Goal: Task Accomplishment & Management: Use online tool/utility

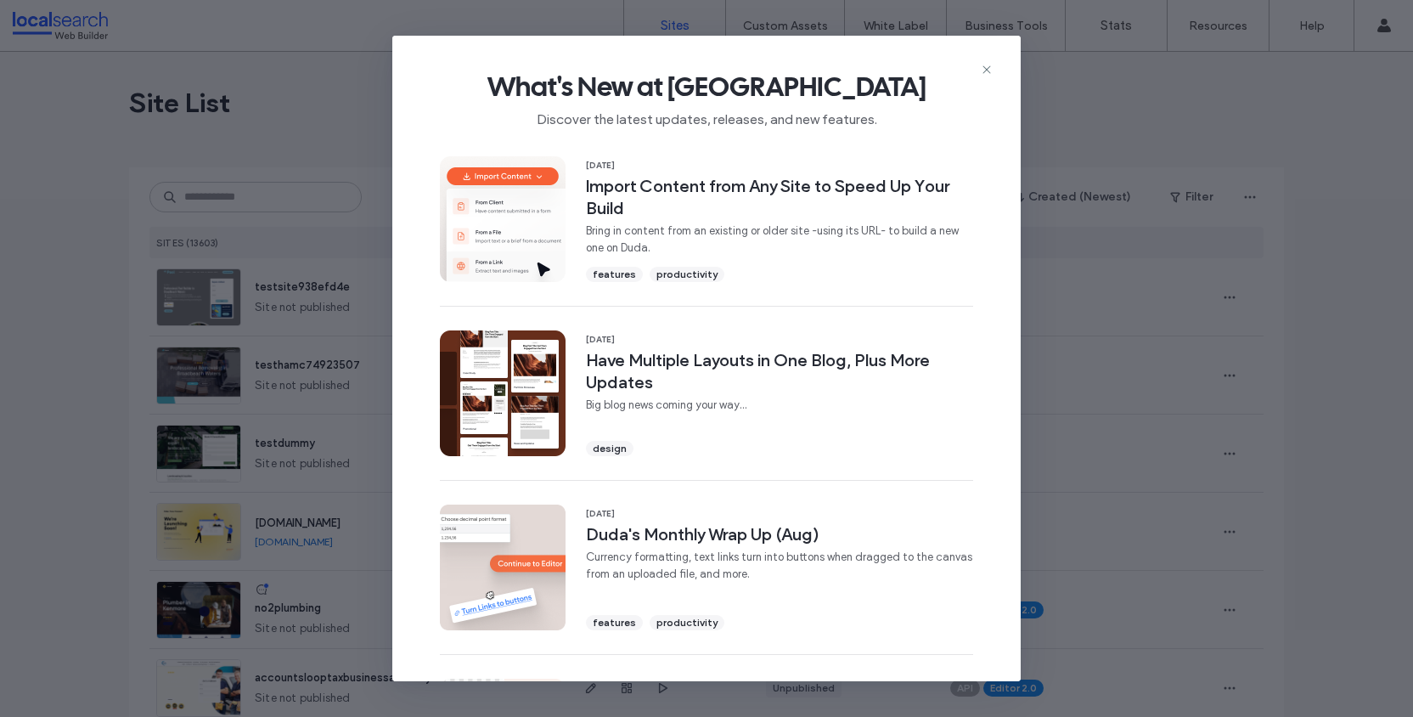
scroll to position [357, 0]
click at [987, 69] on icon at bounding box center [987, 70] width 14 height 14
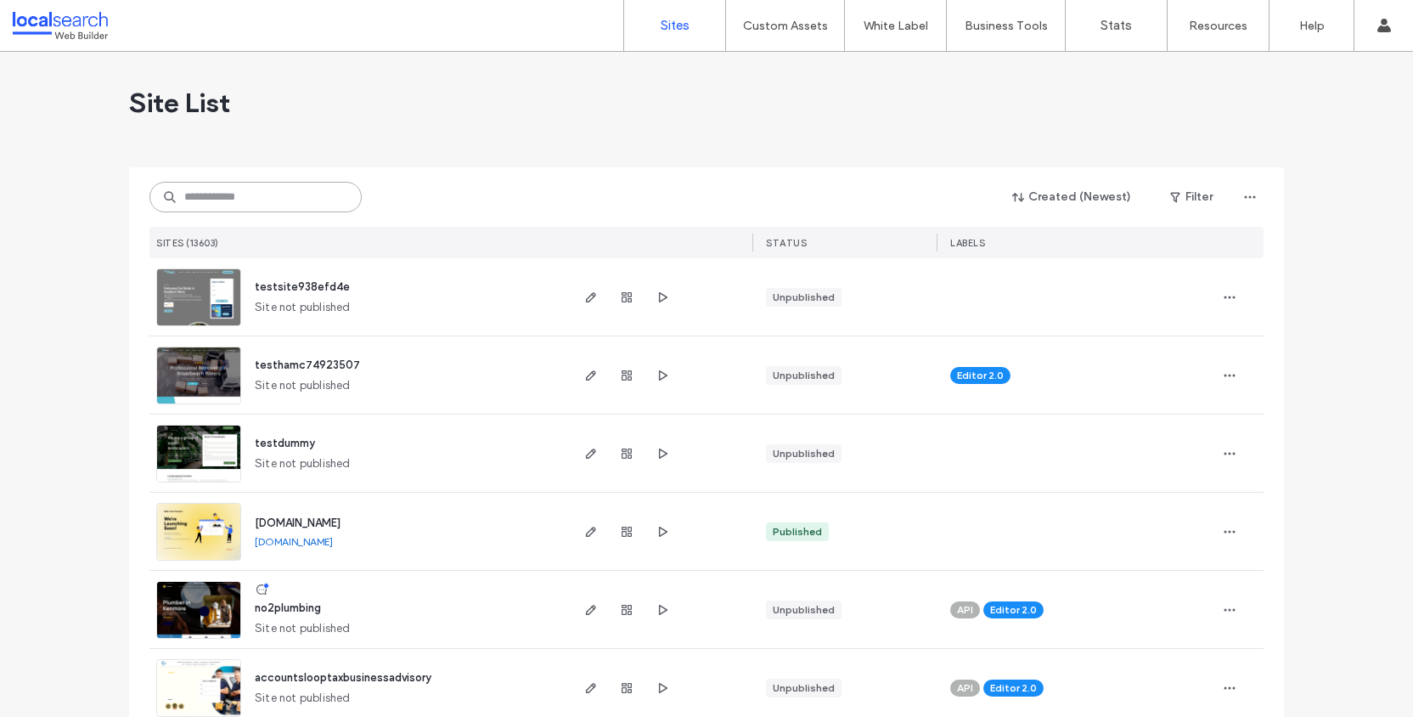
click at [258, 196] on input at bounding box center [255, 197] width 212 height 31
paste input "********"
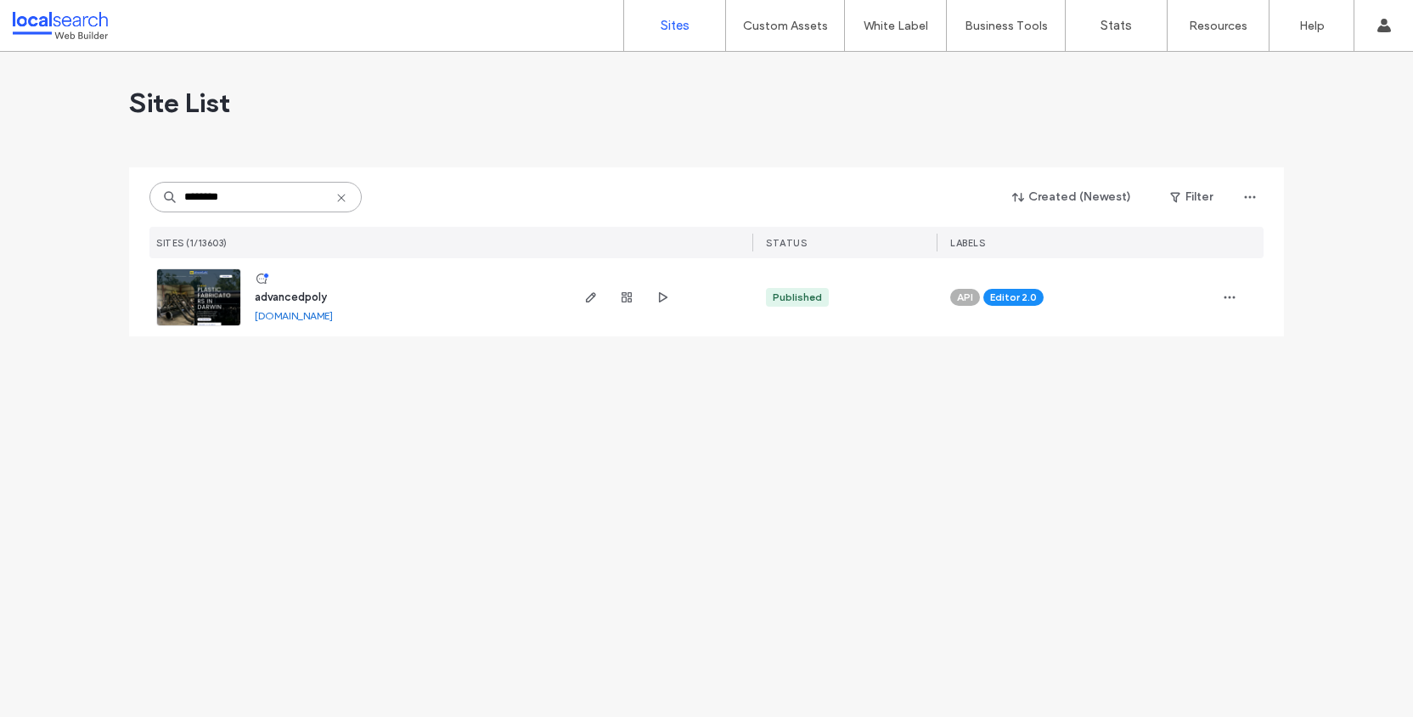
type input "********"
click at [211, 288] on link at bounding box center [198, 297] width 85 height 58
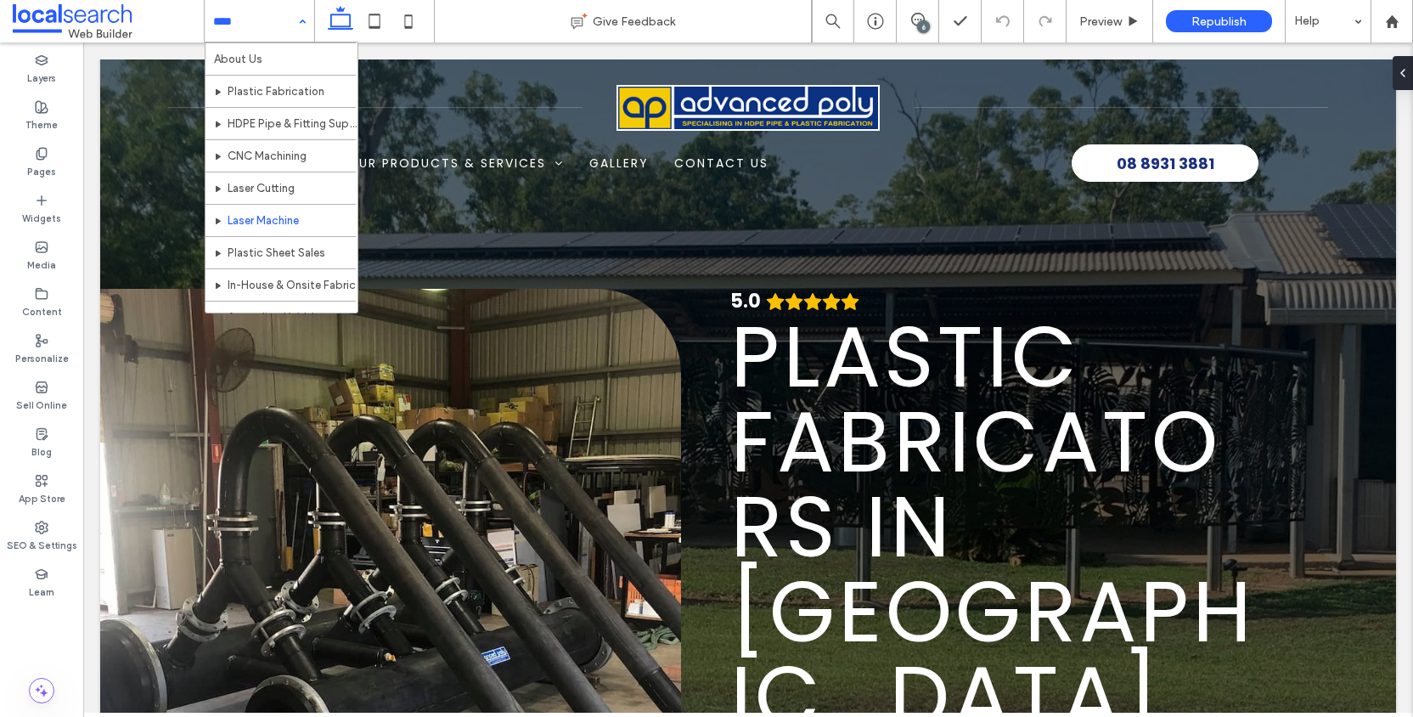
scroll to position [34, 0]
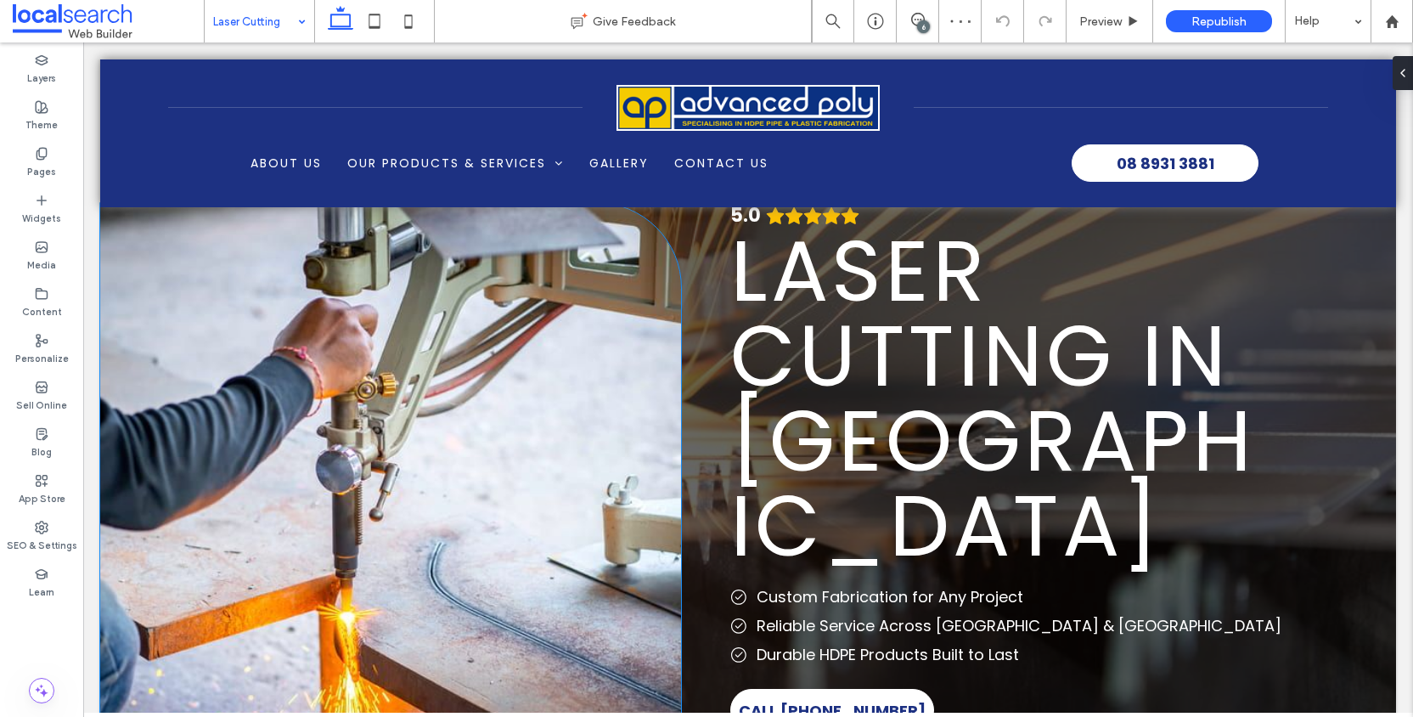
scroll to position [82, 0]
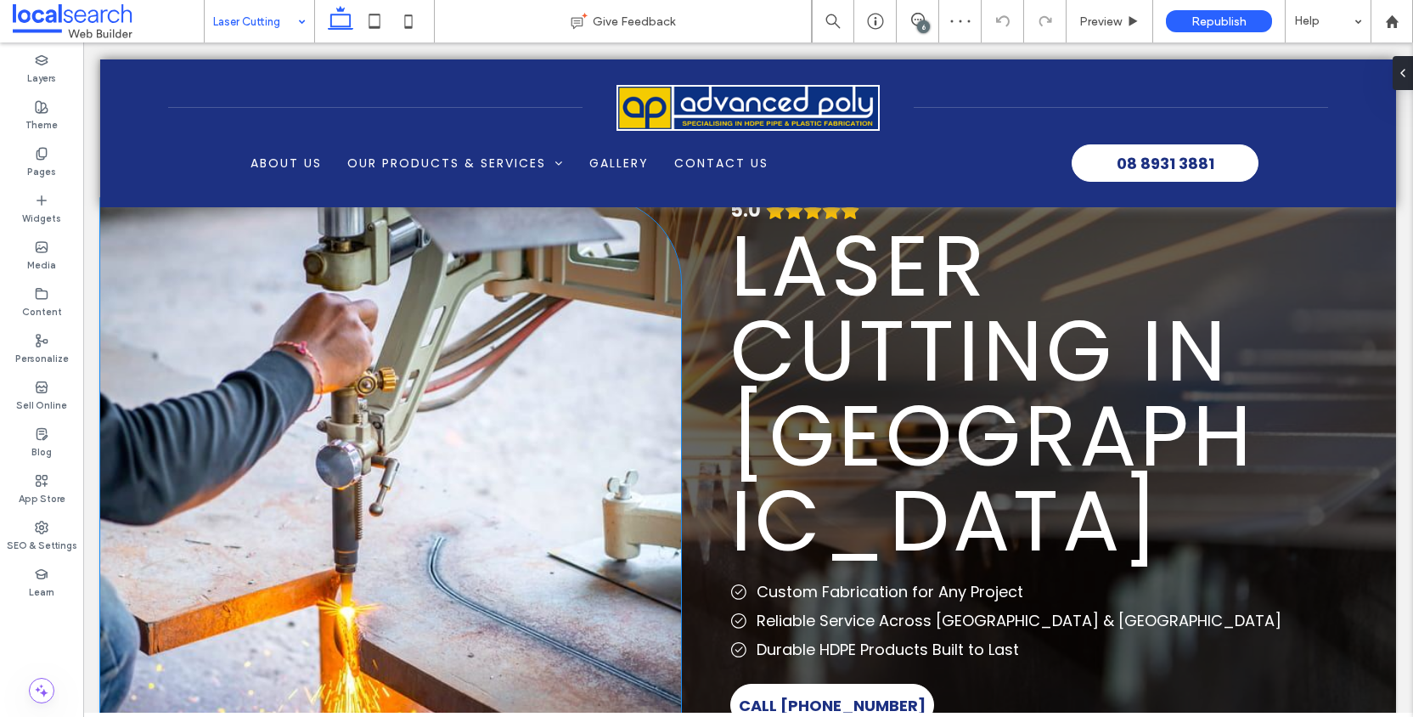
click at [411, 312] on div at bounding box center [522, 529] width 317 height 516
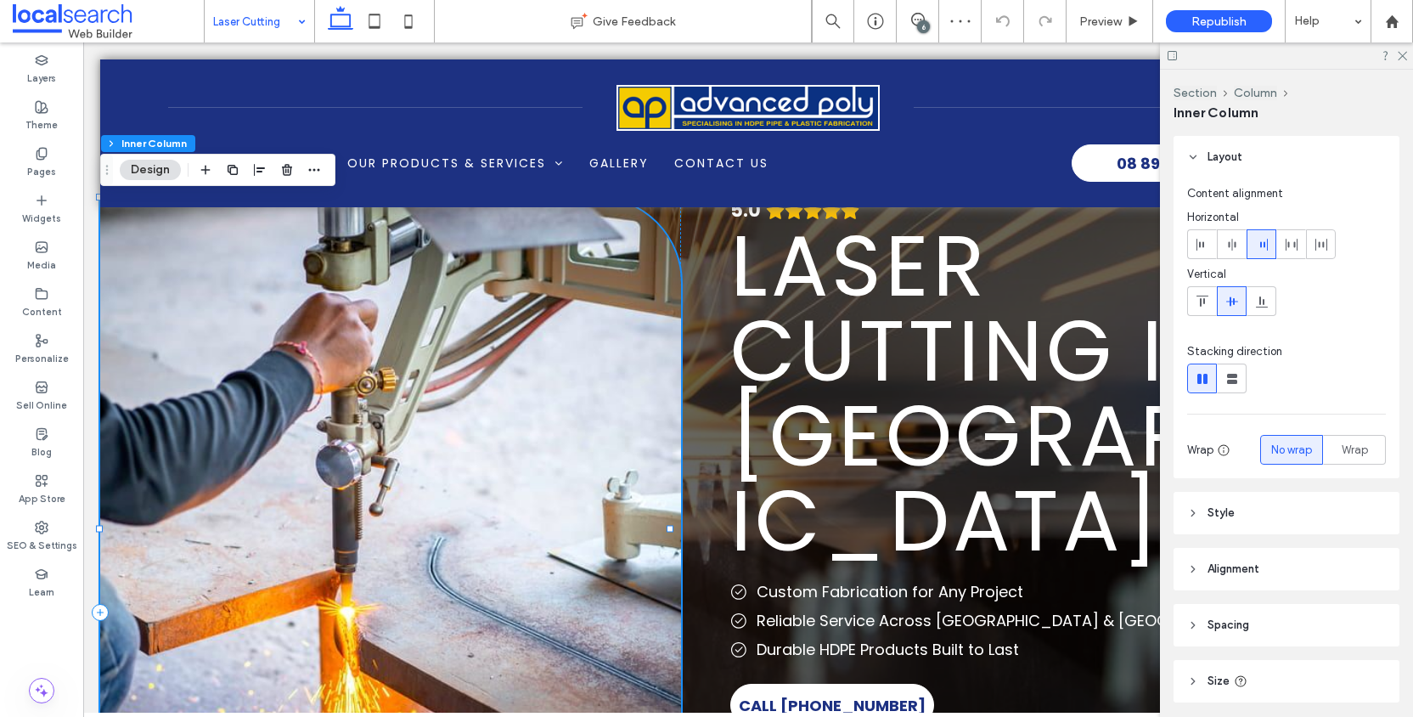
click at [411, 312] on div at bounding box center [522, 529] width 317 height 516
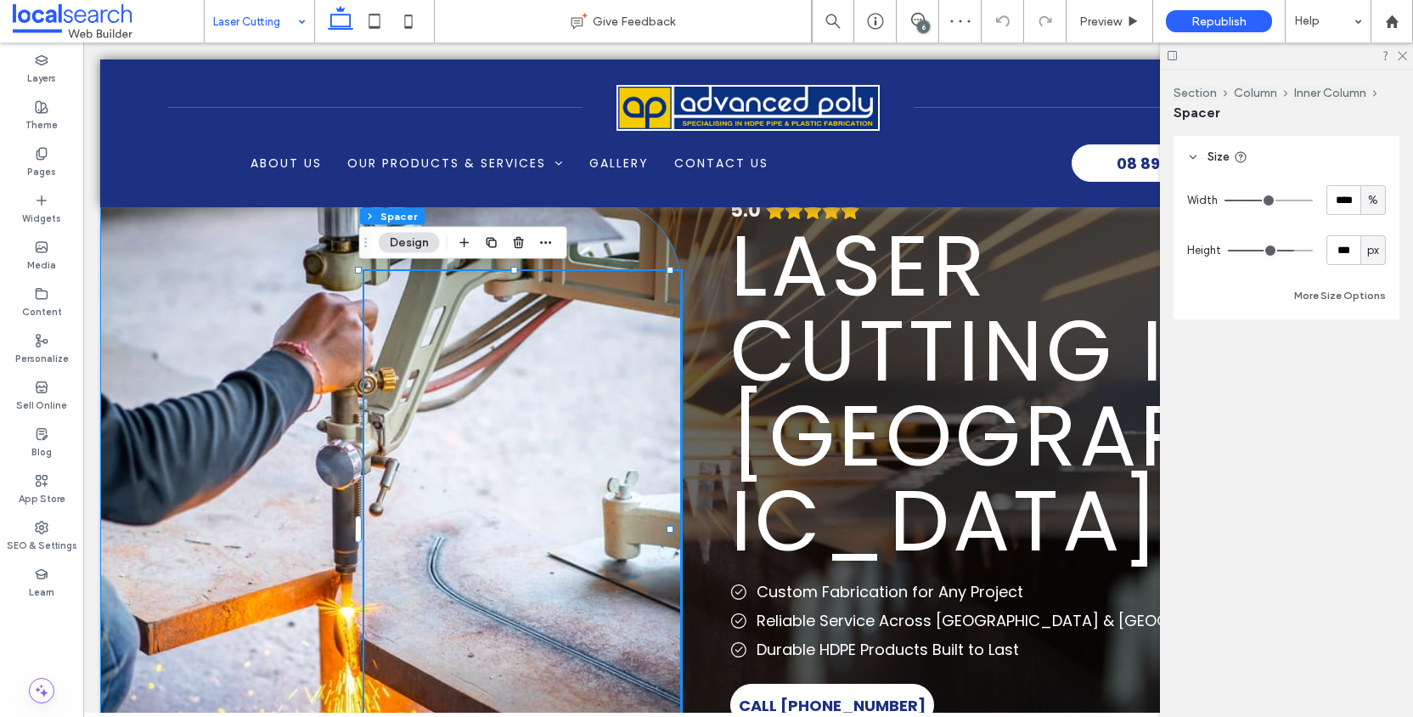
click at [218, 273] on div at bounding box center [390, 528] width 581 height 661
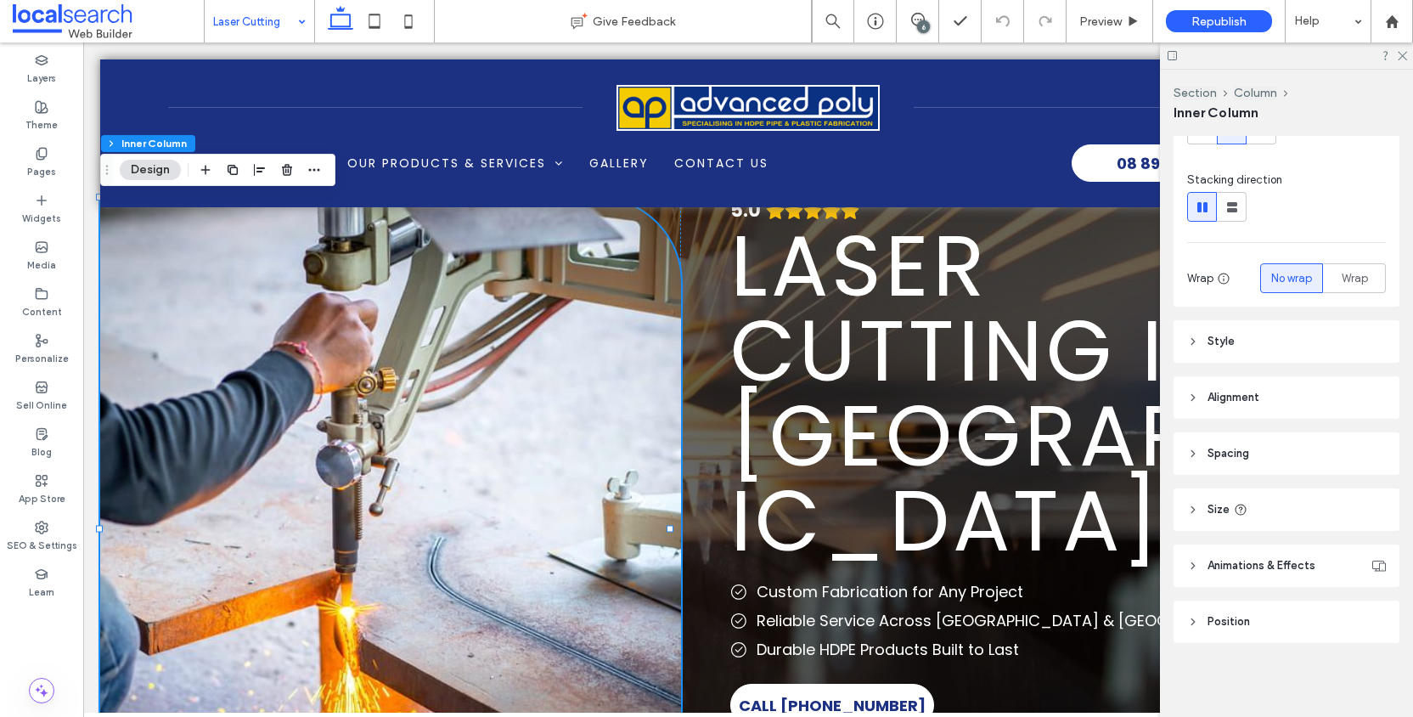
scroll to position [172, 0]
click at [1195, 340] on icon at bounding box center [1193, 341] width 12 height 12
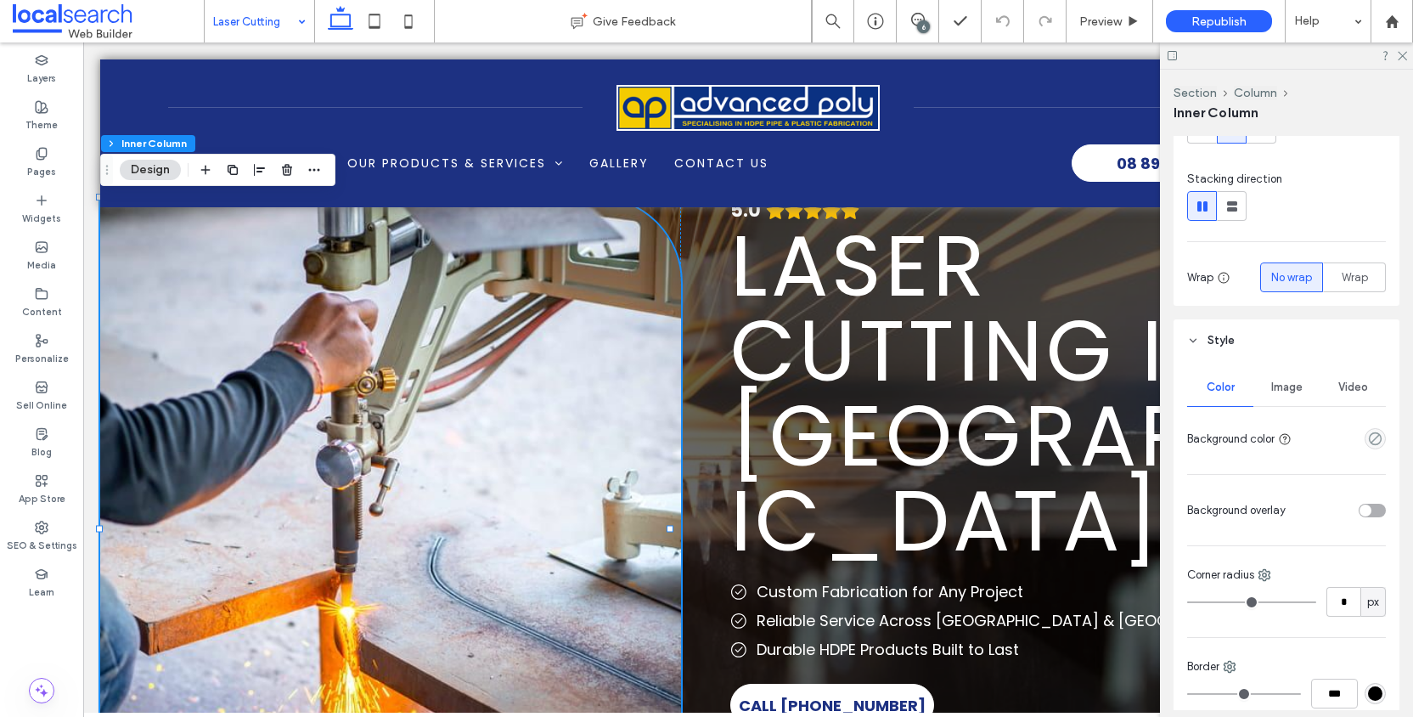
click at [1276, 389] on span "Image" at bounding box center [1286, 387] width 31 height 14
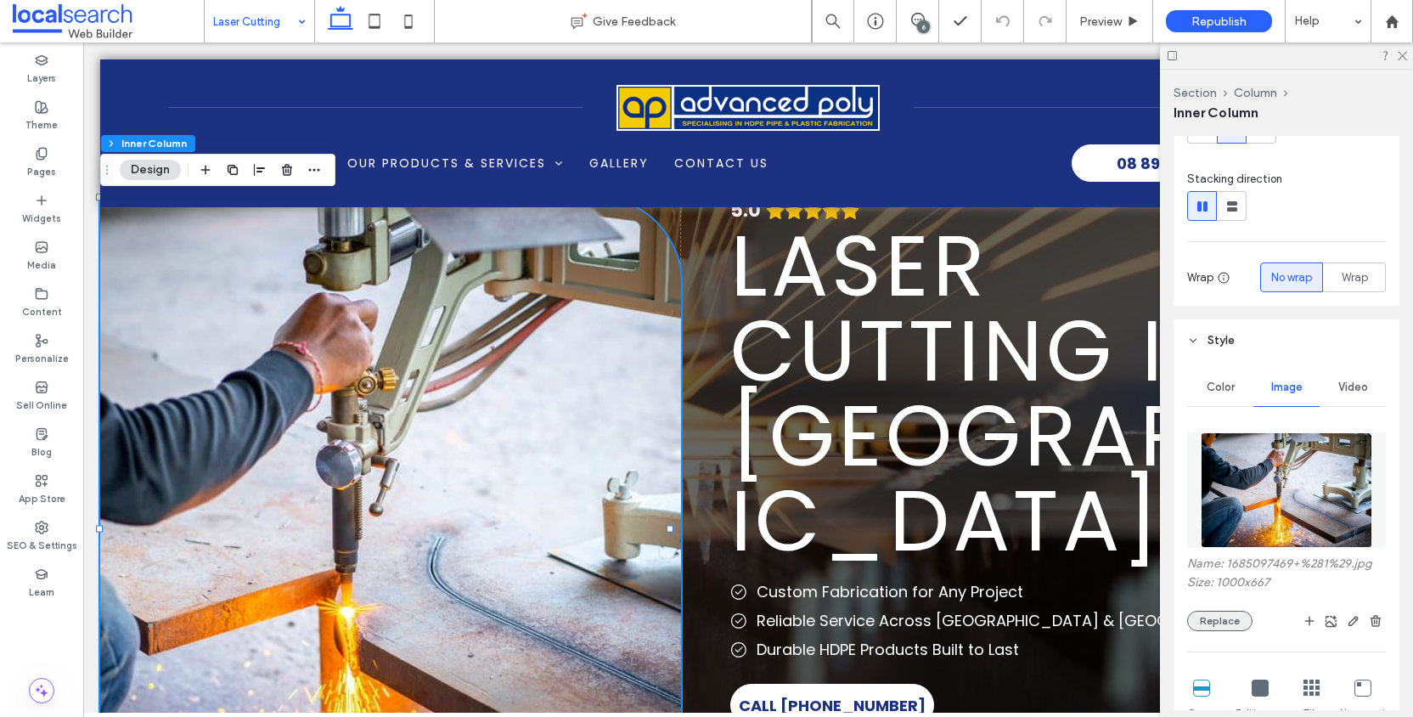
click at [1229, 627] on button "Replace" at bounding box center [1219, 620] width 65 height 20
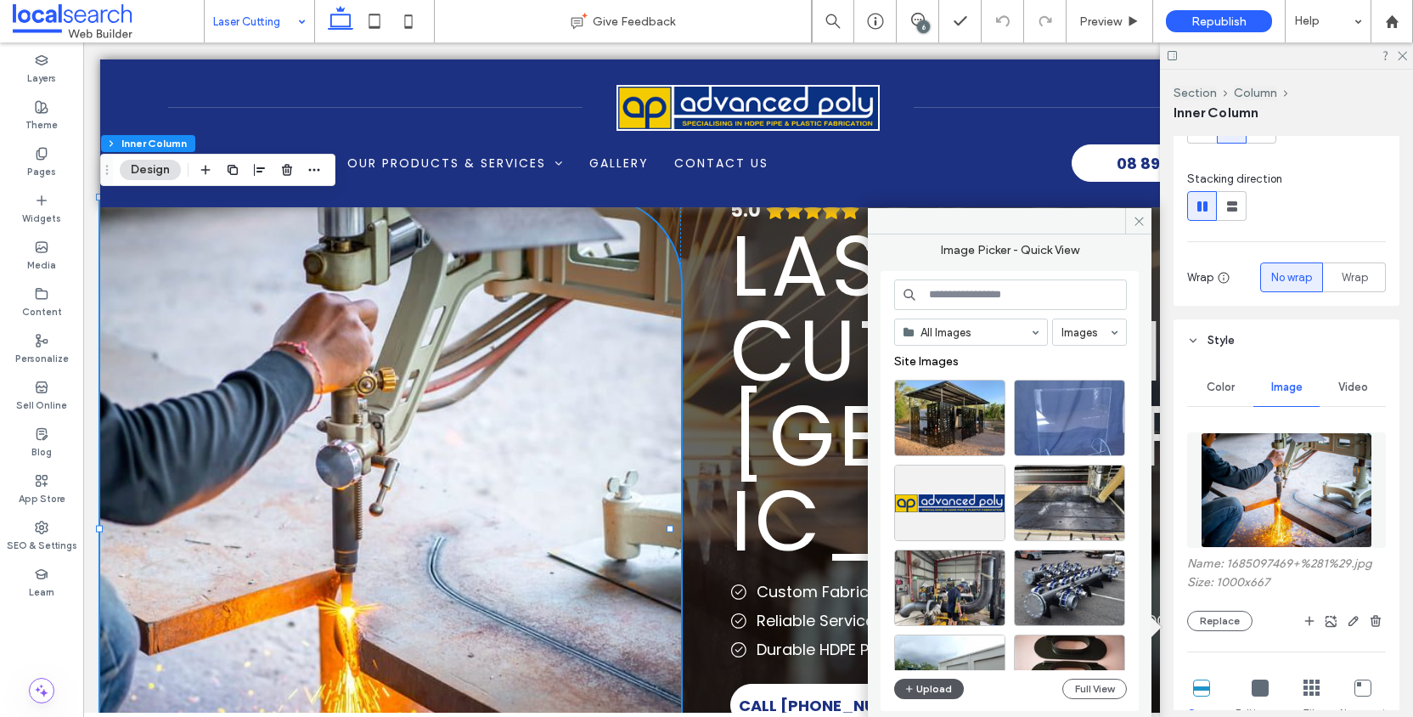
click at [928, 698] on button "Upload" at bounding box center [929, 688] width 70 height 20
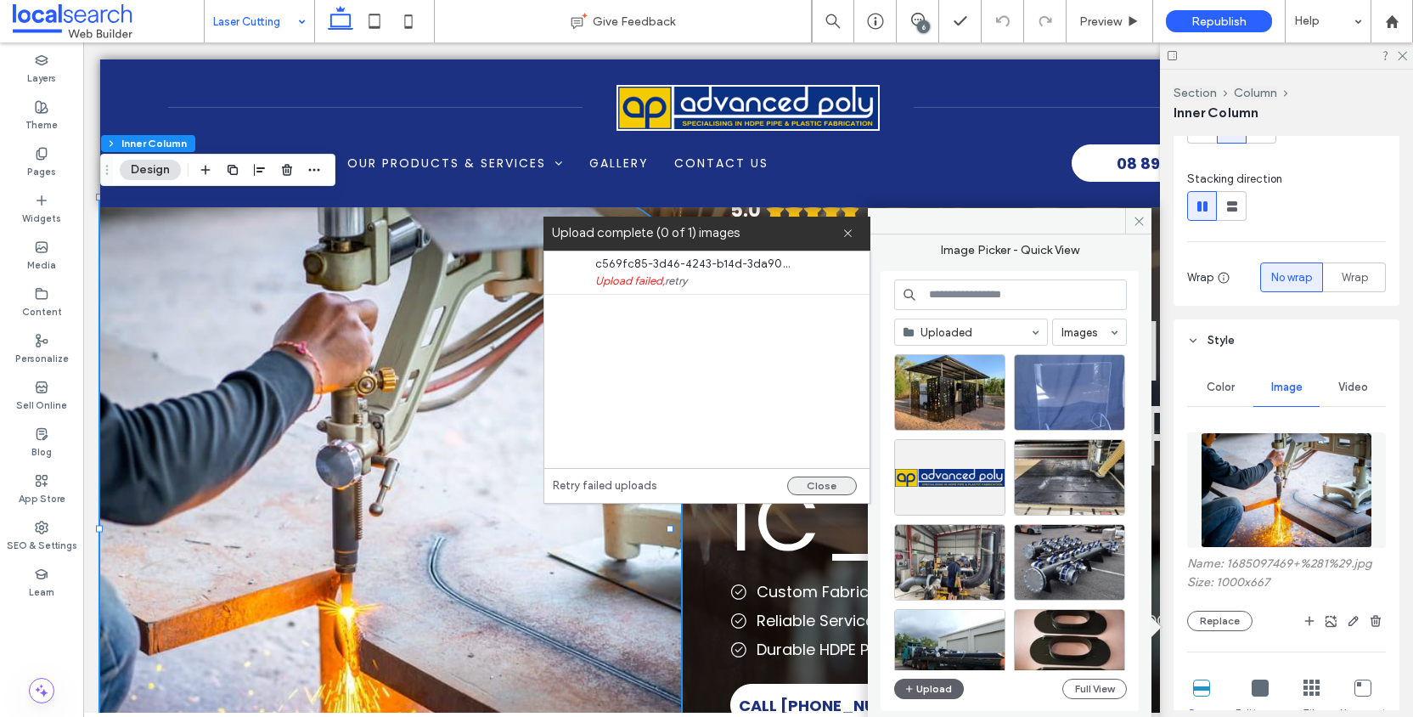
click at [807, 478] on button "Close" at bounding box center [822, 485] width 70 height 19
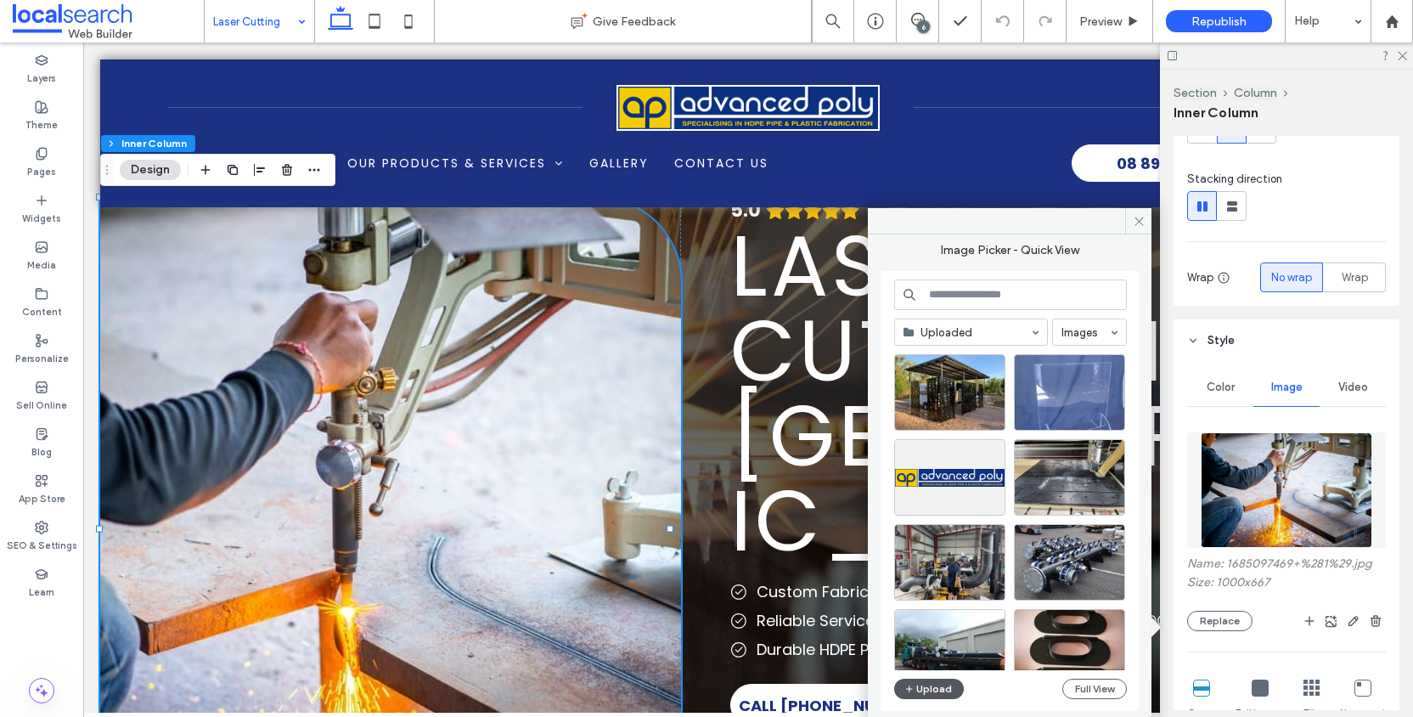
click at [940, 690] on button "Upload" at bounding box center [929, 688] width 70 height 20
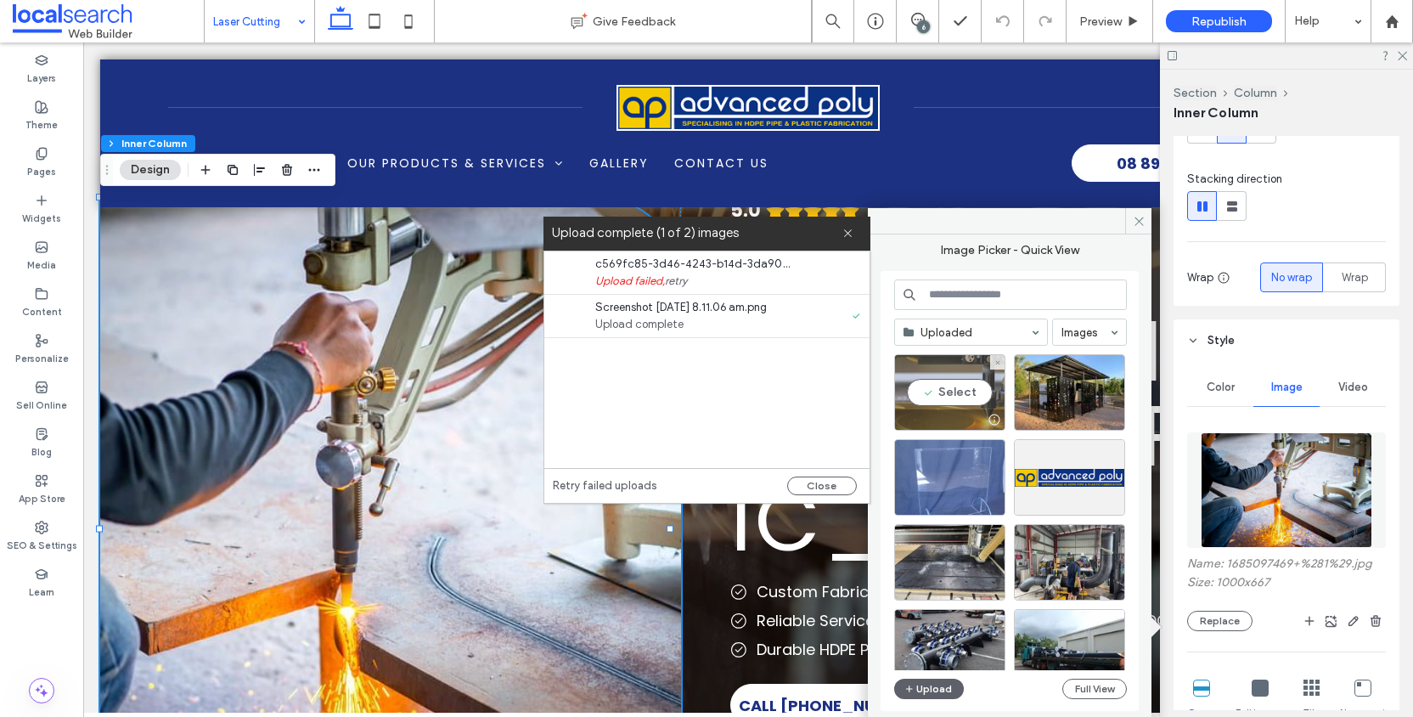
click at [968, 398] on div "Select" at bounding box center [949, 392] width 111 height 76
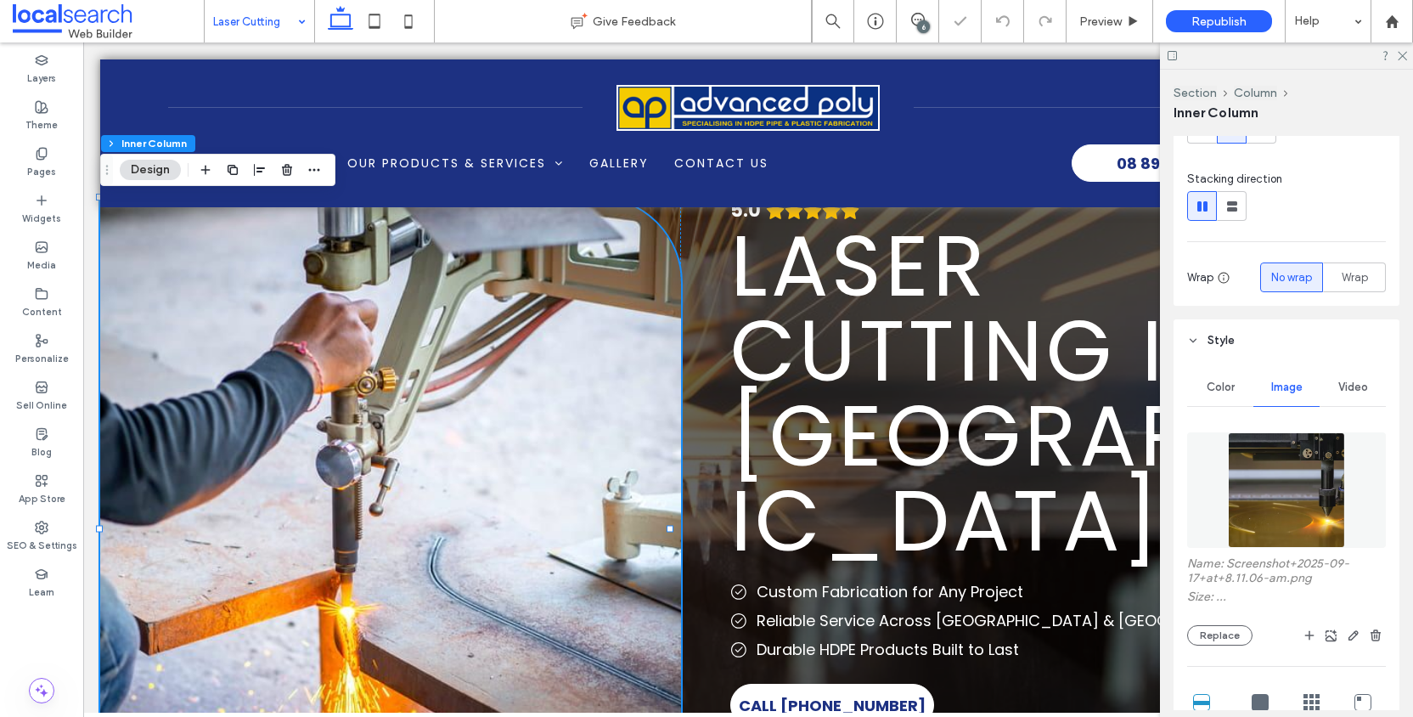
type input "**"
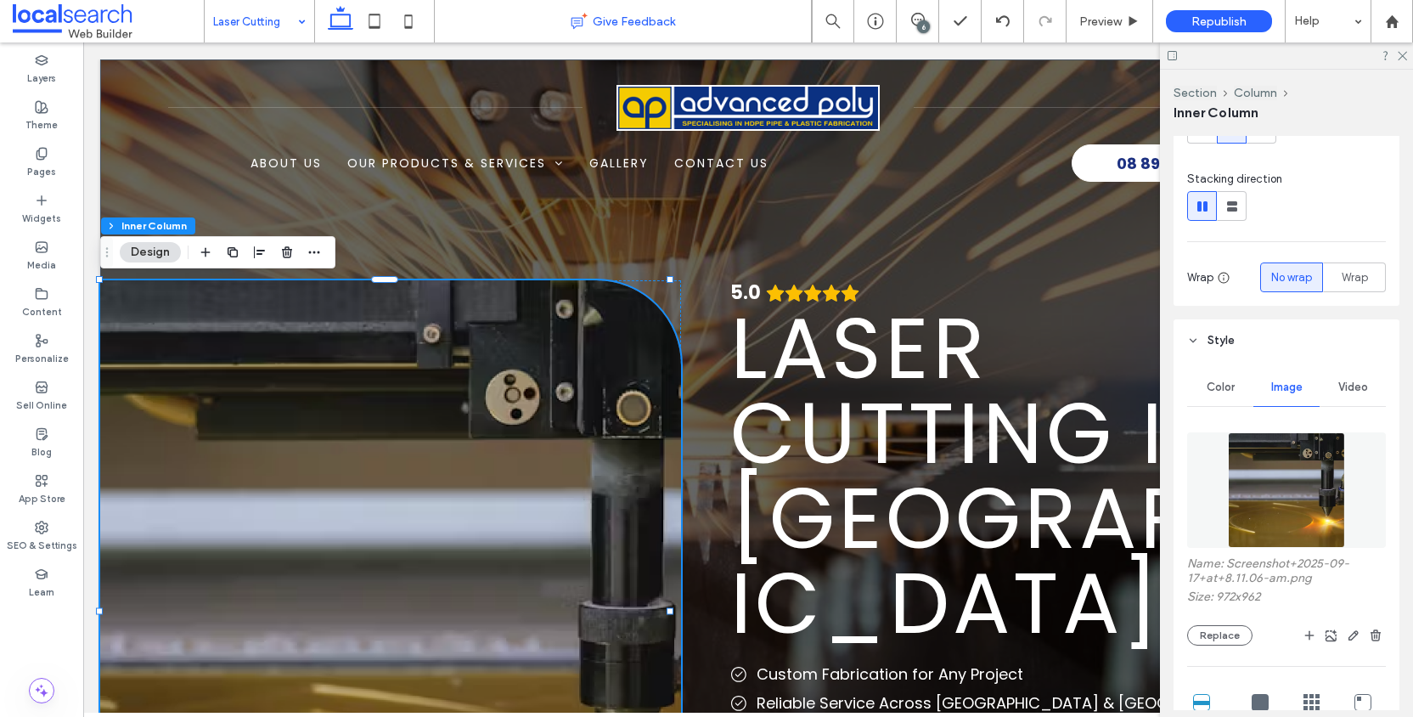
scroll to position [357, 0]
